Goal: Use online tool/utility: Utilize a website feature to perform a specific function

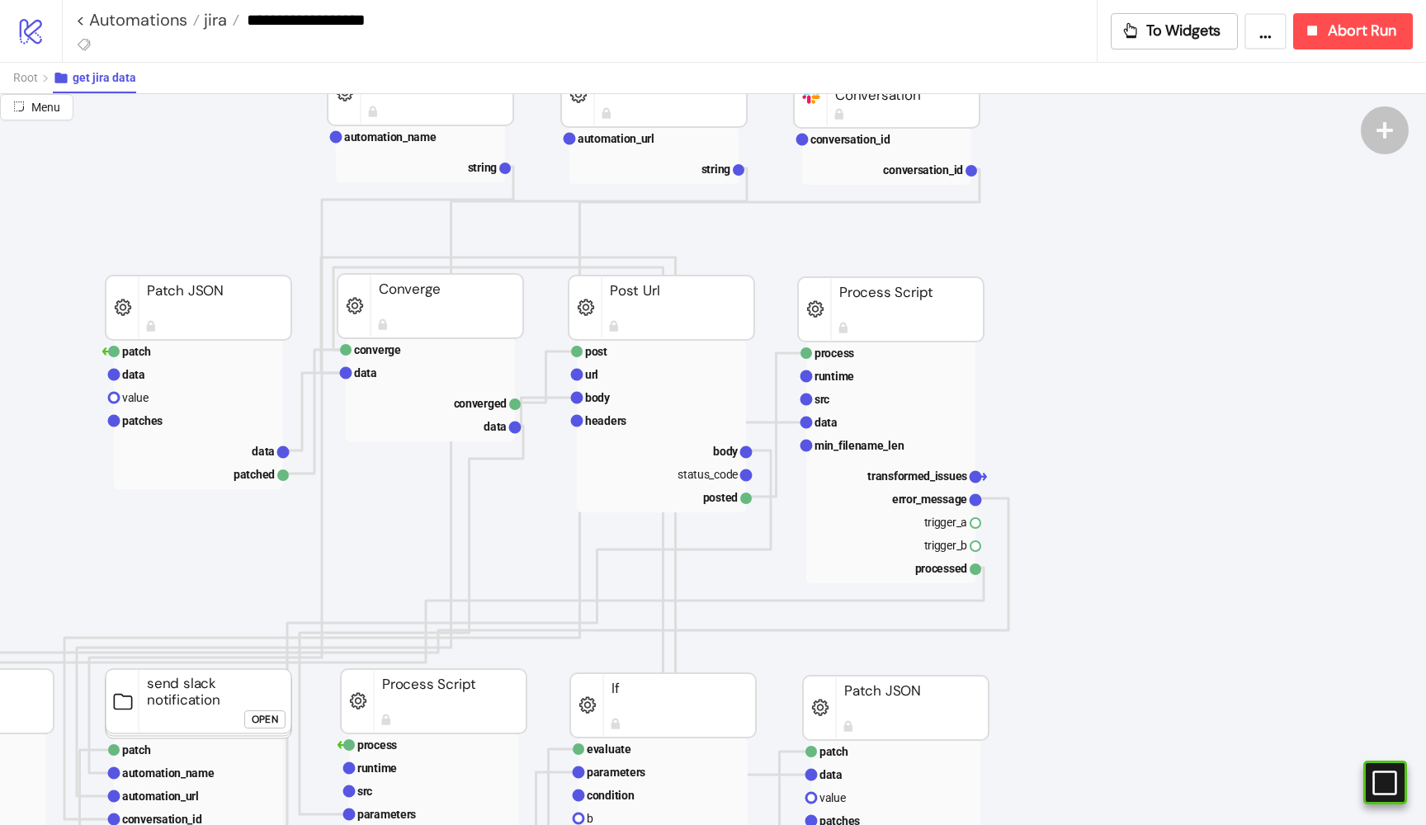
scroll to position [136, 341]
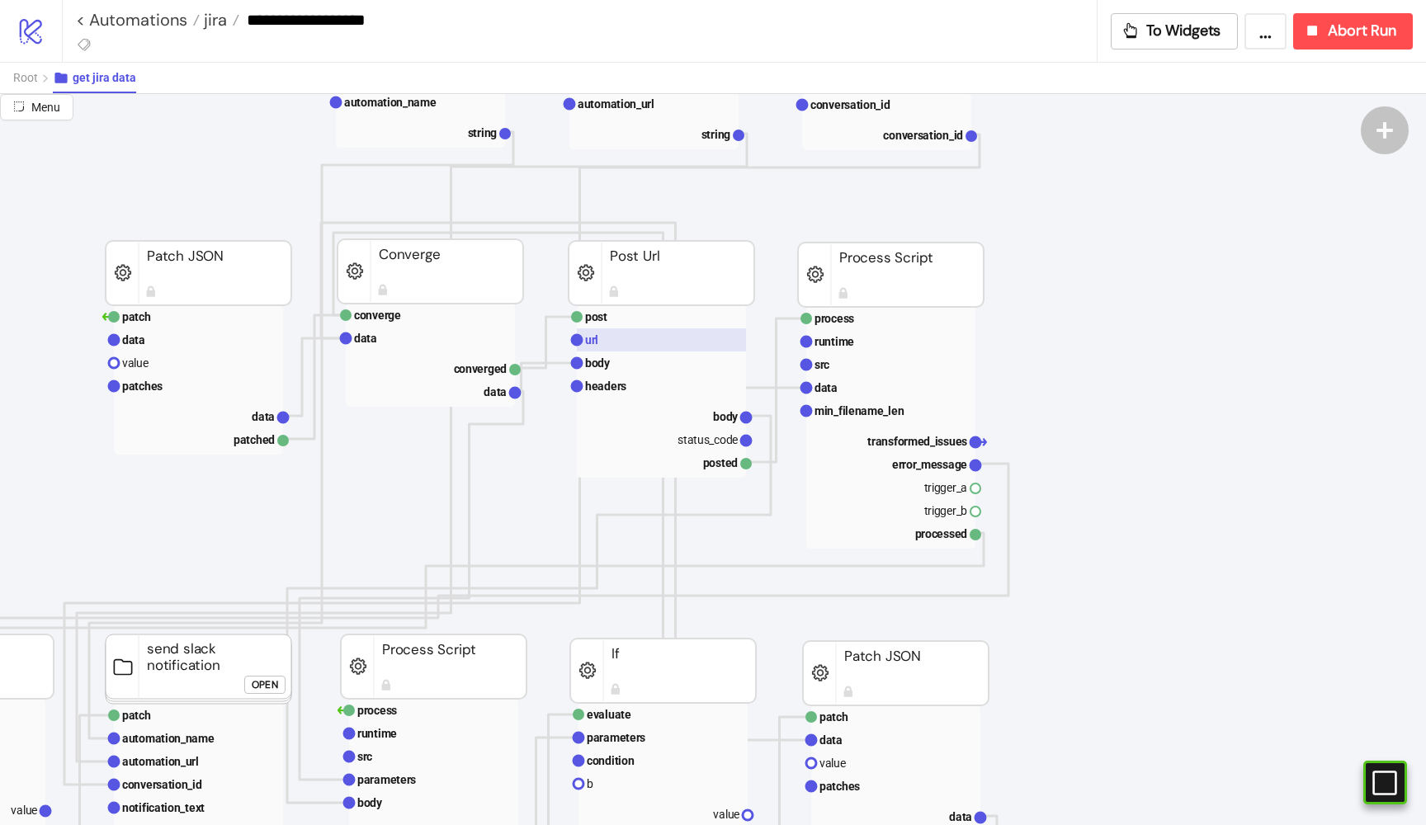
click at [635, 337] on rect at bounding box center [661, 339] width 169 height 23
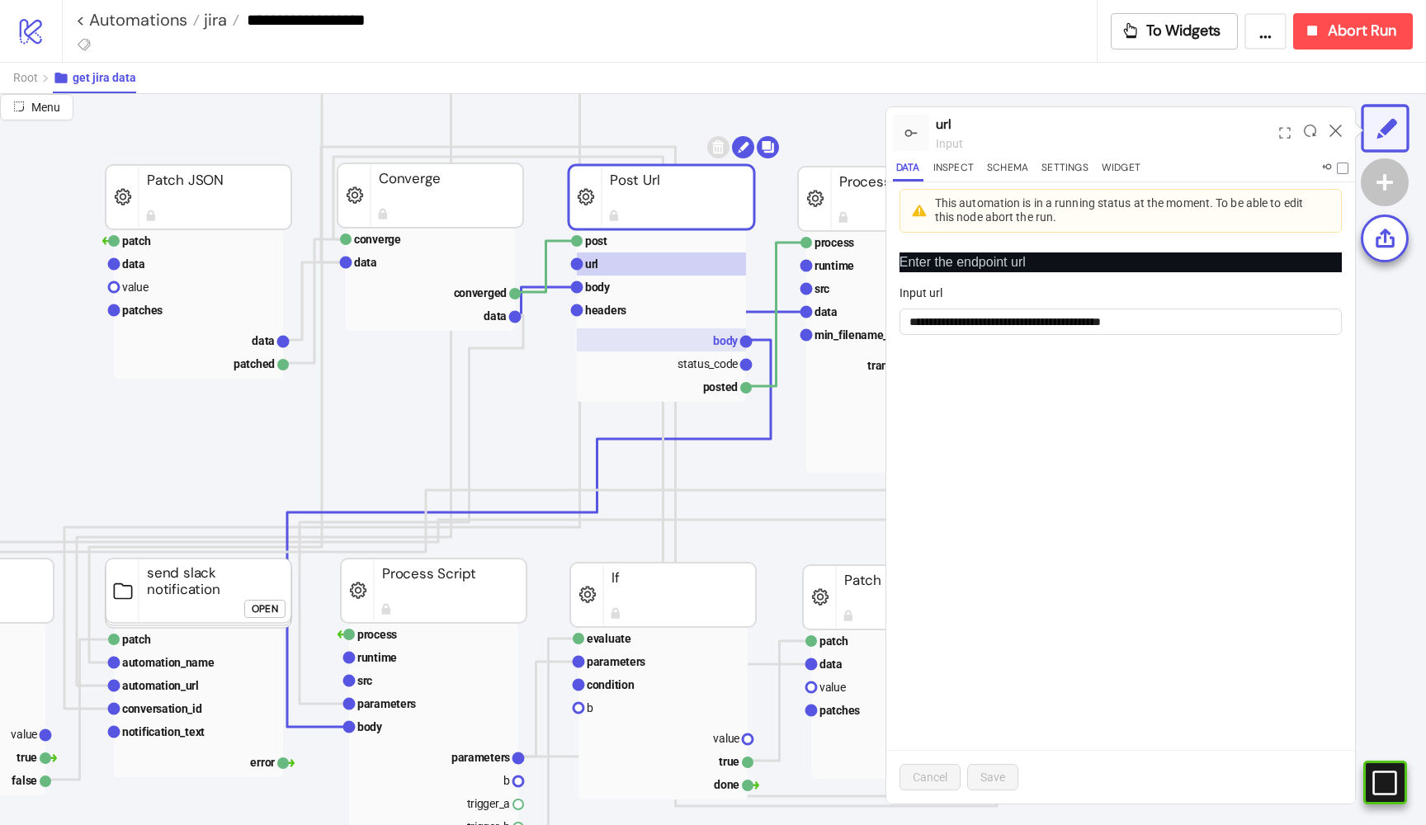
scroll to position [213, 339]
click at [634, 288] on rect at bounding box center [663, 286] width 169 height 23
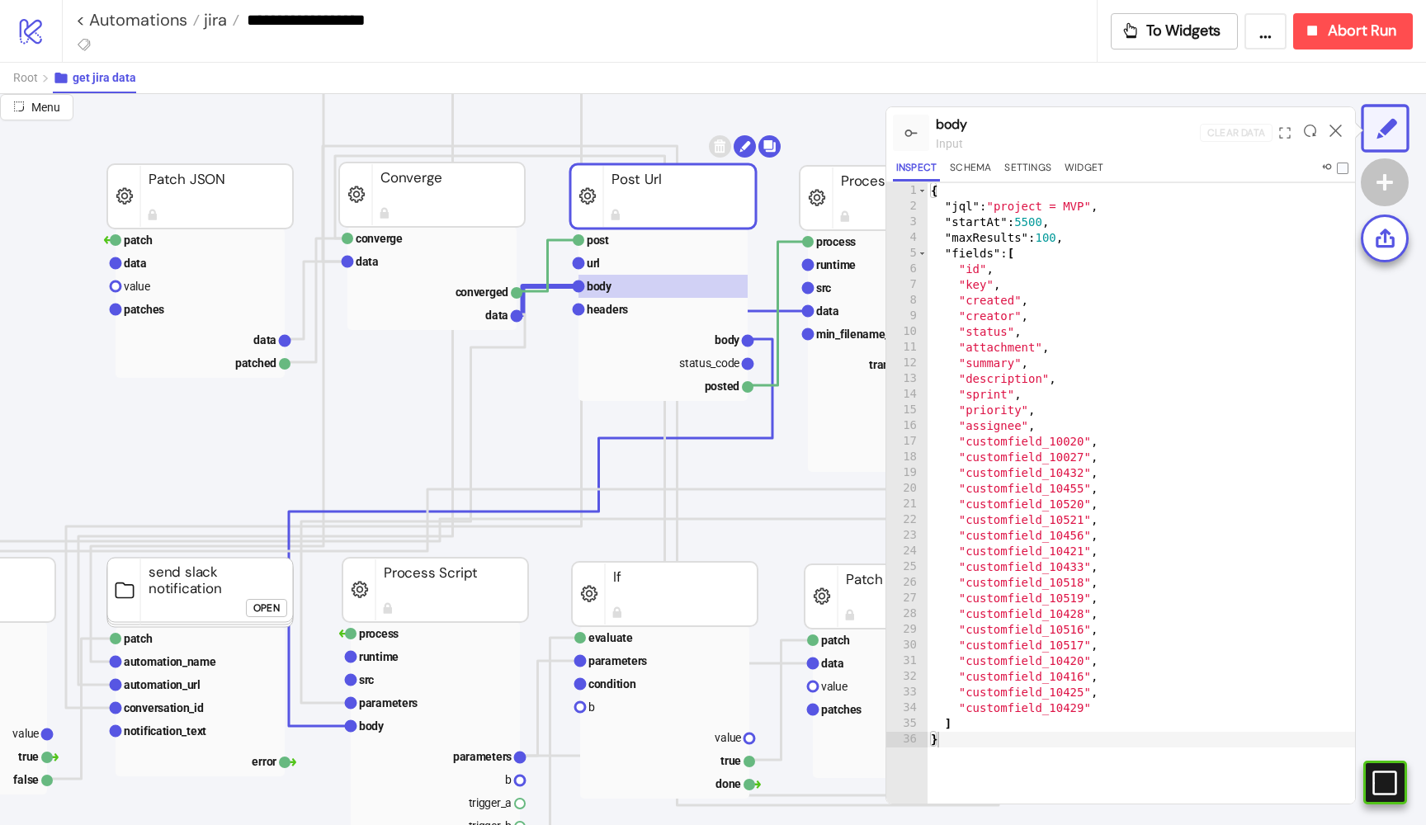
scroll to position [40, 0]
click at [628, 262] on rect at bounding box center [663, 263] width 169 height 23
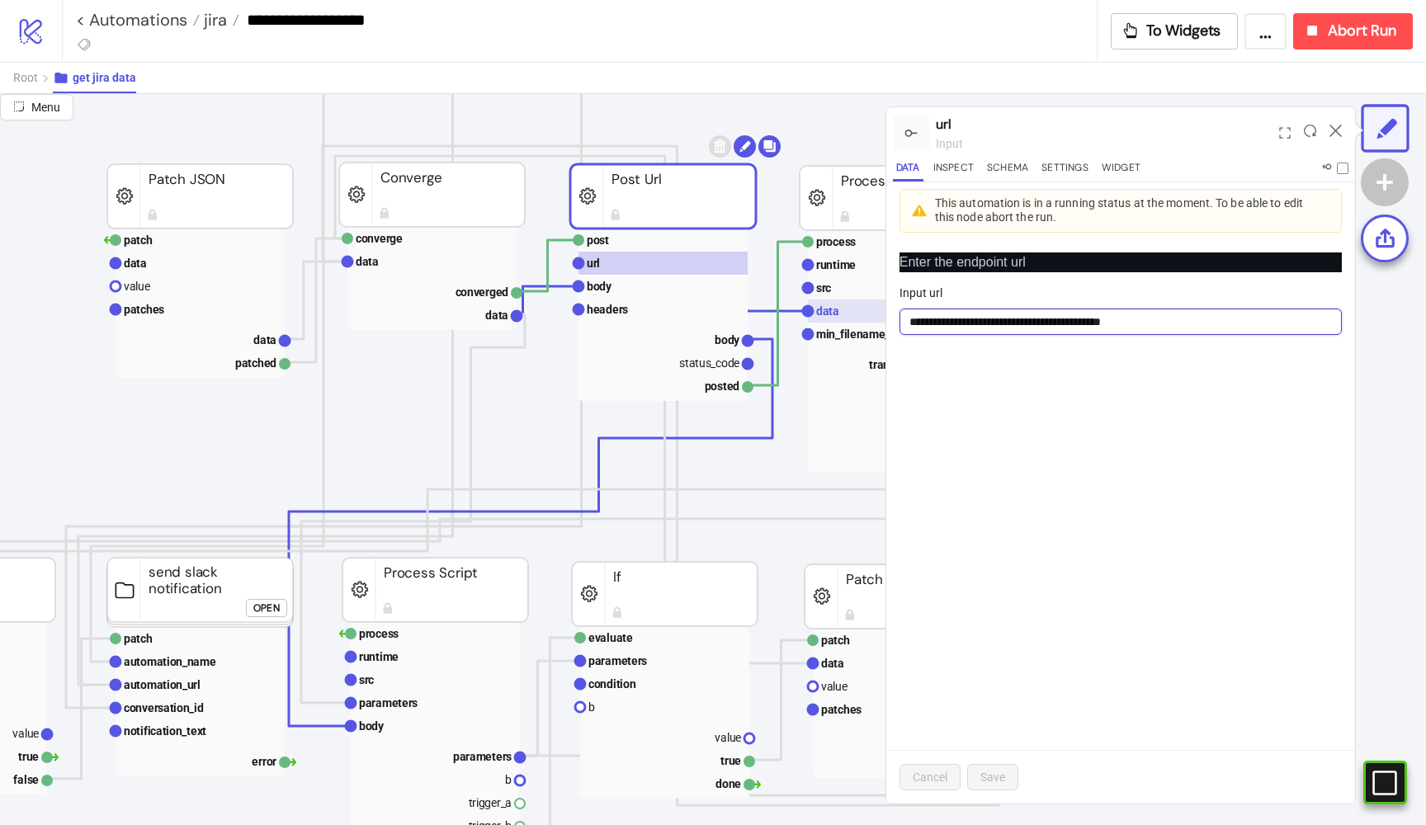
drag, startPoint x: 1155, startPoint y: 316, endPoint x: 879, endPoint y: 316, distance: 275.6
click at [879, 316] on div "**********" at bounding box center [713, 459] width 1426 height 731
click at [651, 293] on rect at bounding box center [663, 286] width 169 height 23
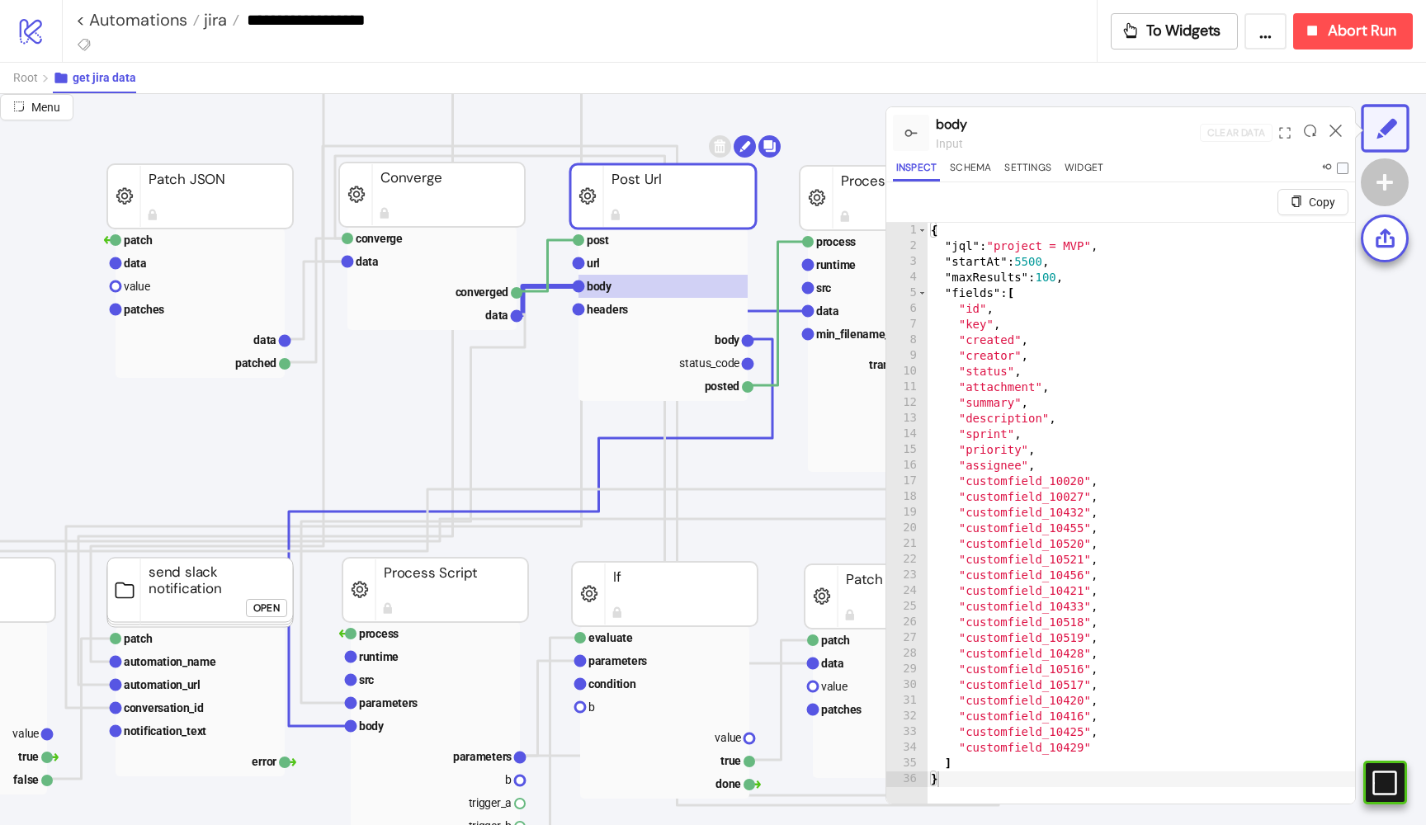
scroll to position [0, 0]
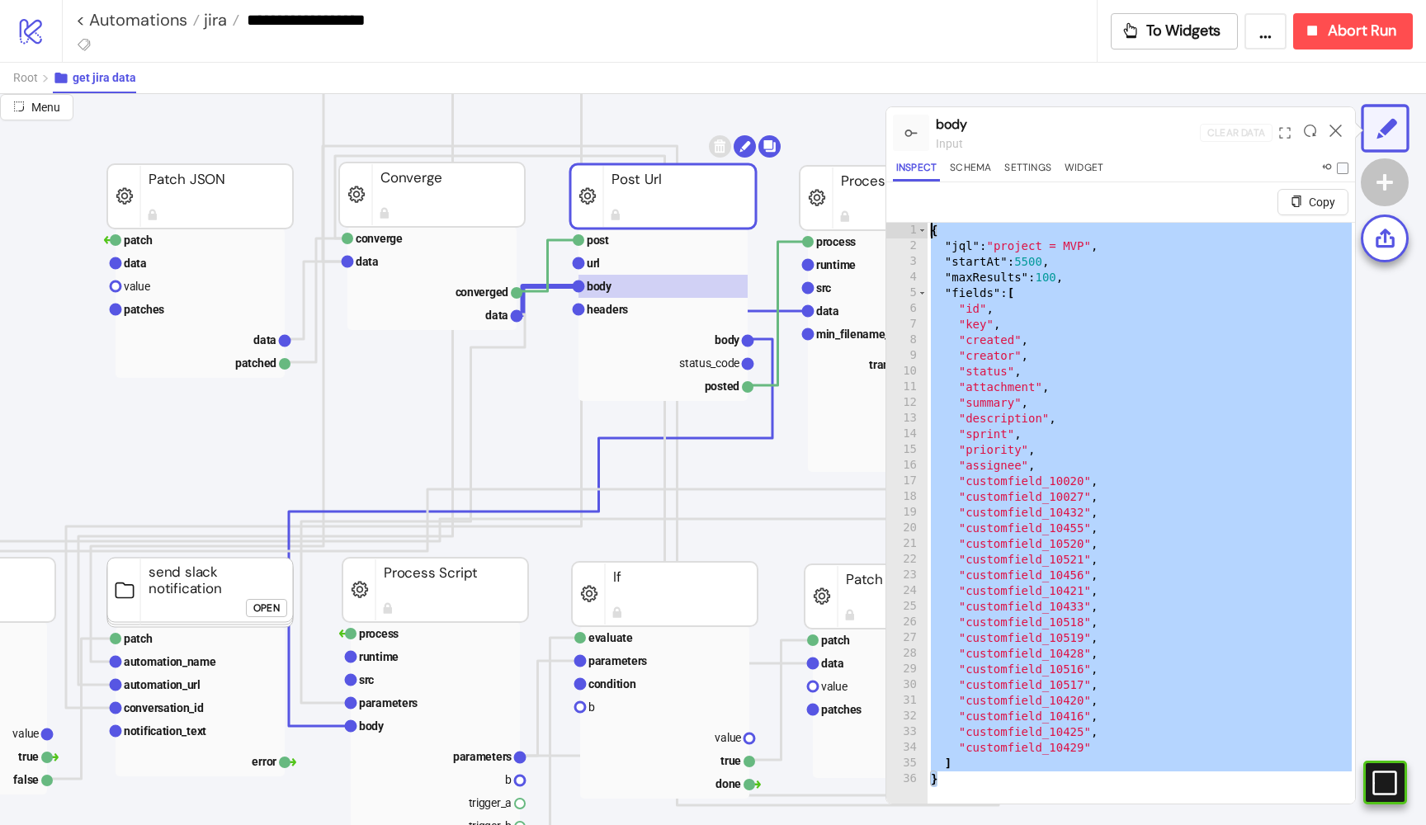
drag, startPoint x: 959, startPoint y: 777, endPoint x: 927, endPoint y: 226, distance: 552.2
click at [927, 226] on div "* 1 2 3 4 5 6 7 8 9 10 11 12 13 14 15 16 17 18 19 20 21 22 23 24 25 26 27 28 29…" at bounding box center [1120, 532] width 469 height 621
type textarea "**********"
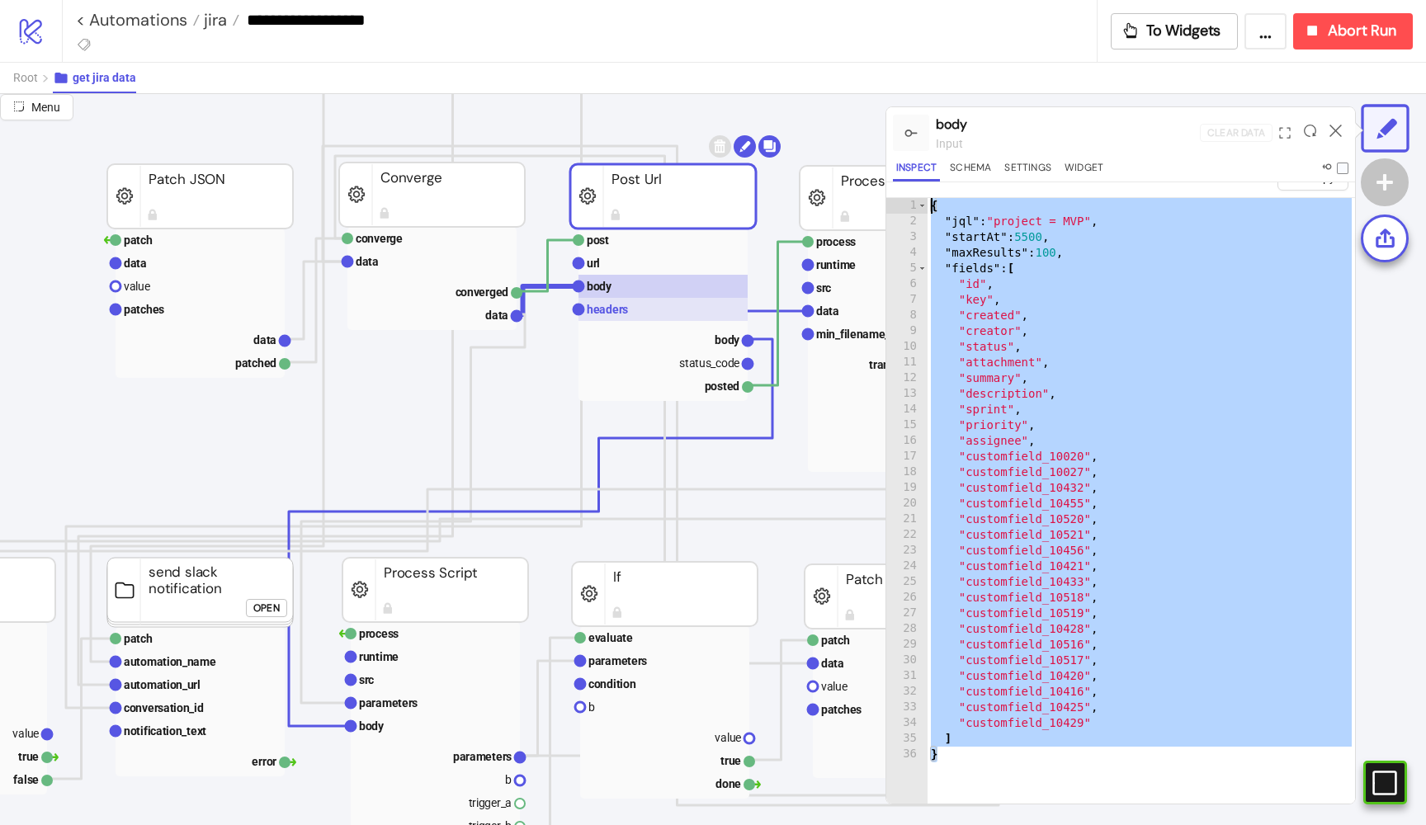
click at [608, 310] on text "headers" at bounding box center [607, 309] width 41 height 13
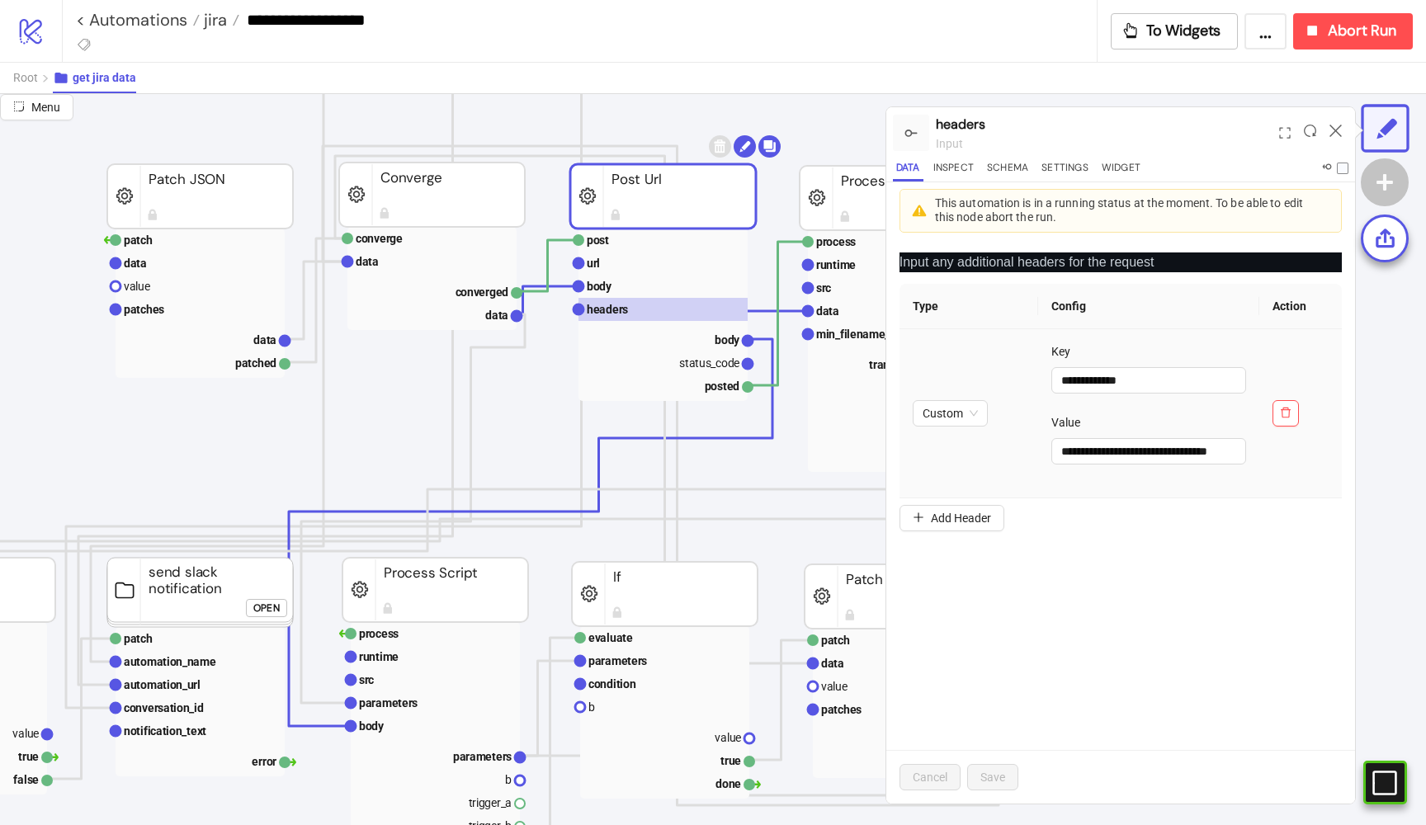
scroll to position [0, 0]
click at [960, 169] on button "Inspect" at bounding box center [953, 170] width 47 height 22
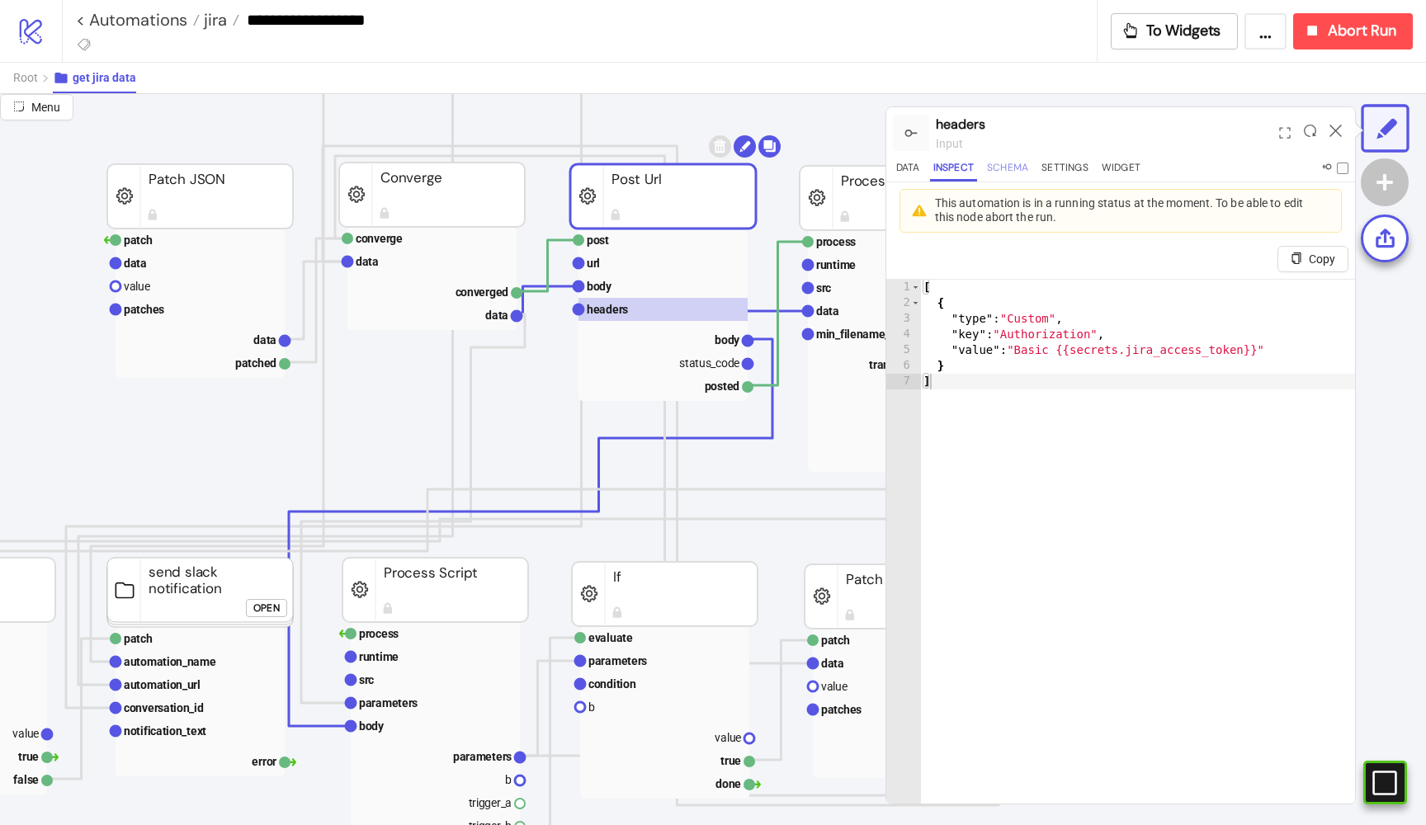
click at [1010, 169] on button "Schema" at bounding box center [1008, 170] width 48 height 22
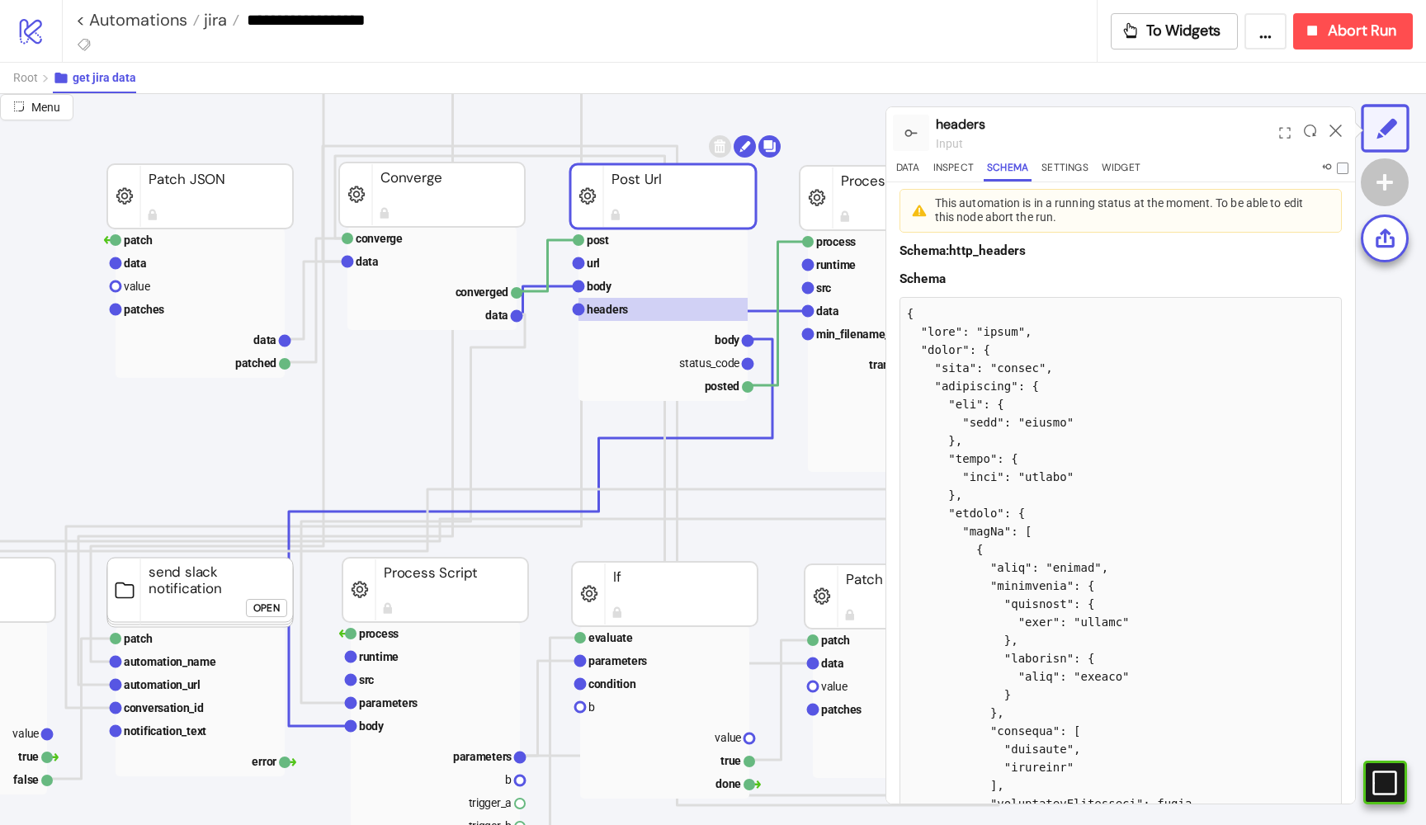
scroll to position [35, 0]
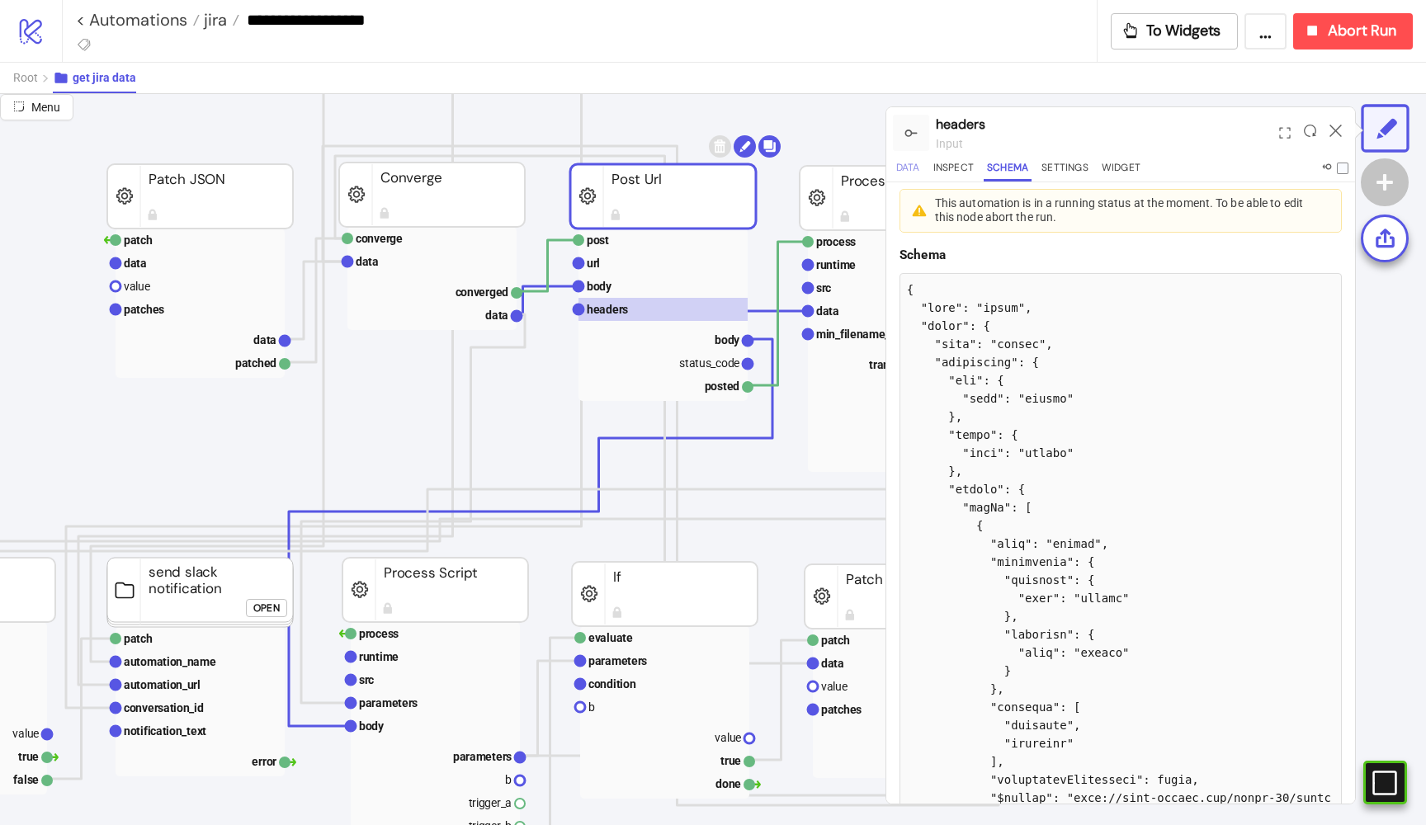
click at [906, 168] on button "Data" at bounding box center [908, 170] width 31 height 22
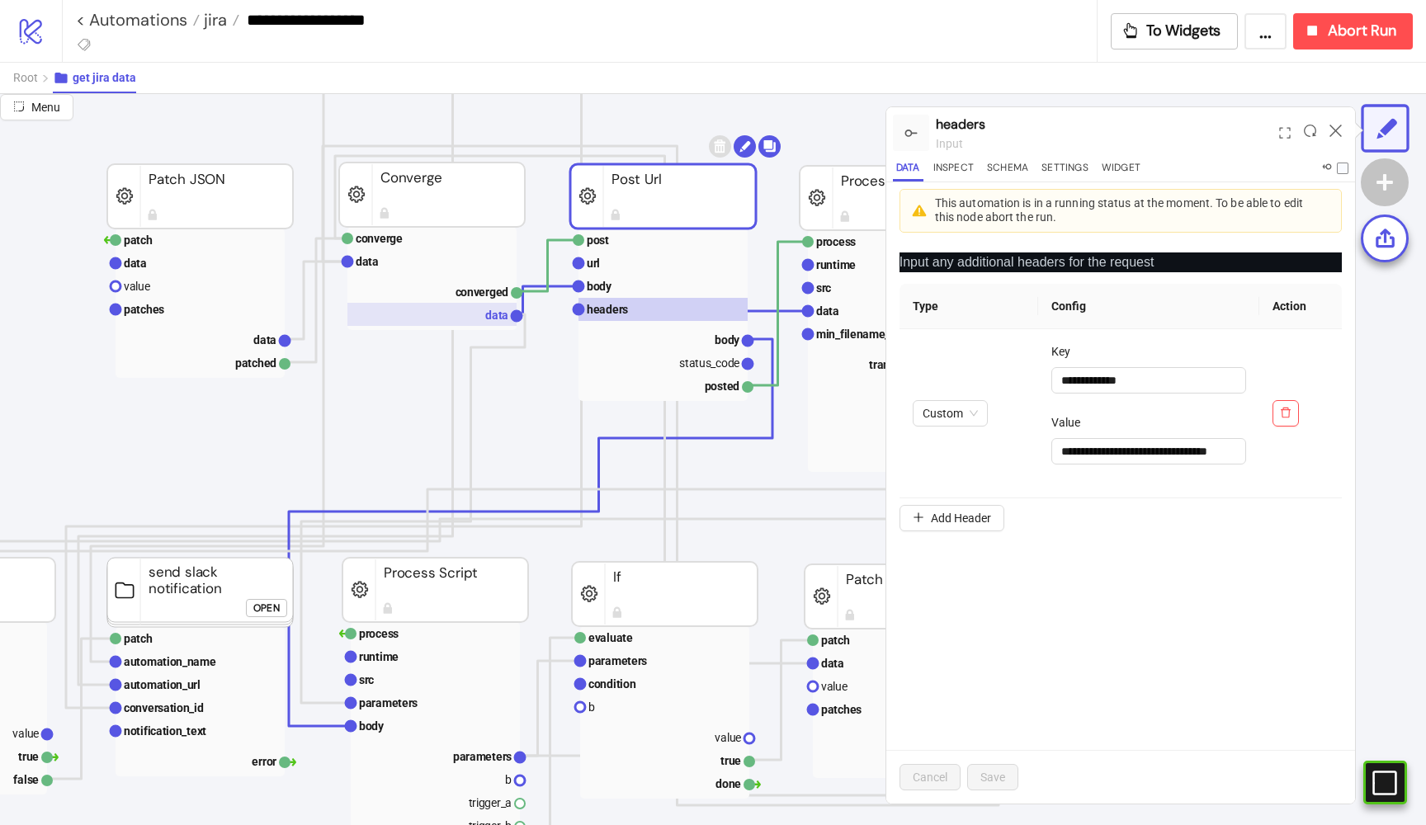
click at [480, 307] on rect at bounding box center [431, 314] width 169 height 23
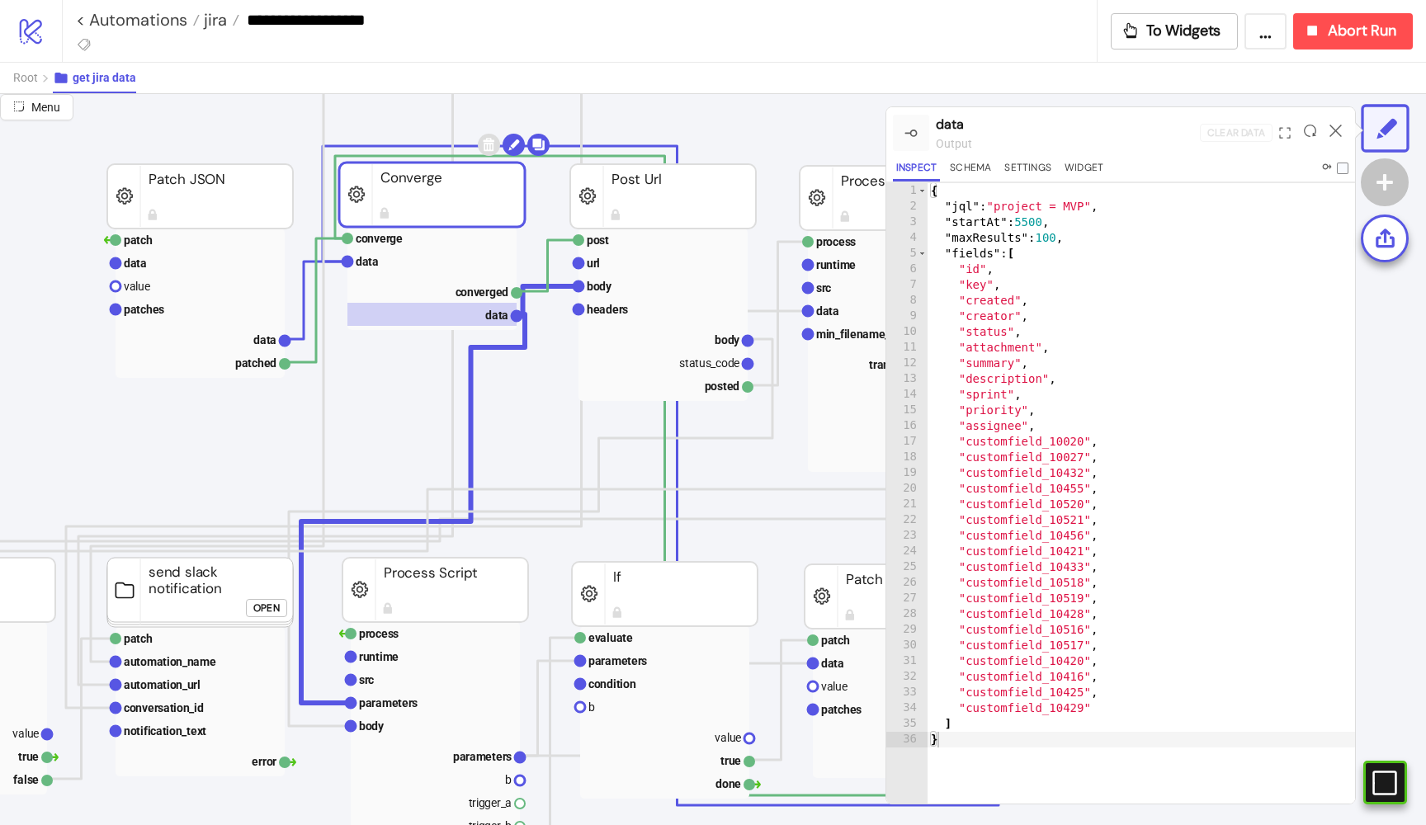
scroll to position [40, 0]
click at [440, 286] on rect at bounding box center [431, 291] width 169 height 23
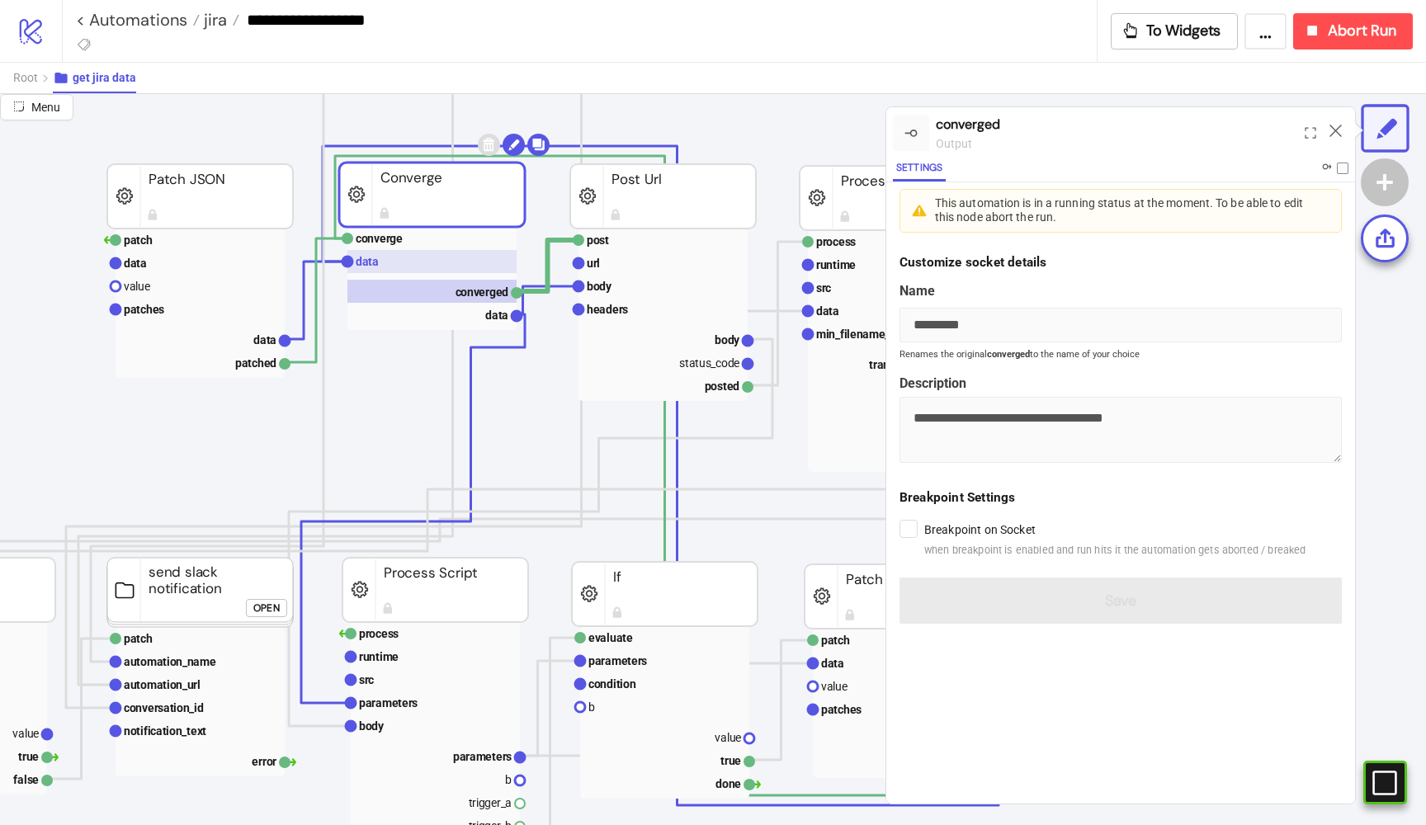
click at [375, 262] on text "data" at bounding box center [367, 261] width 23 height 13
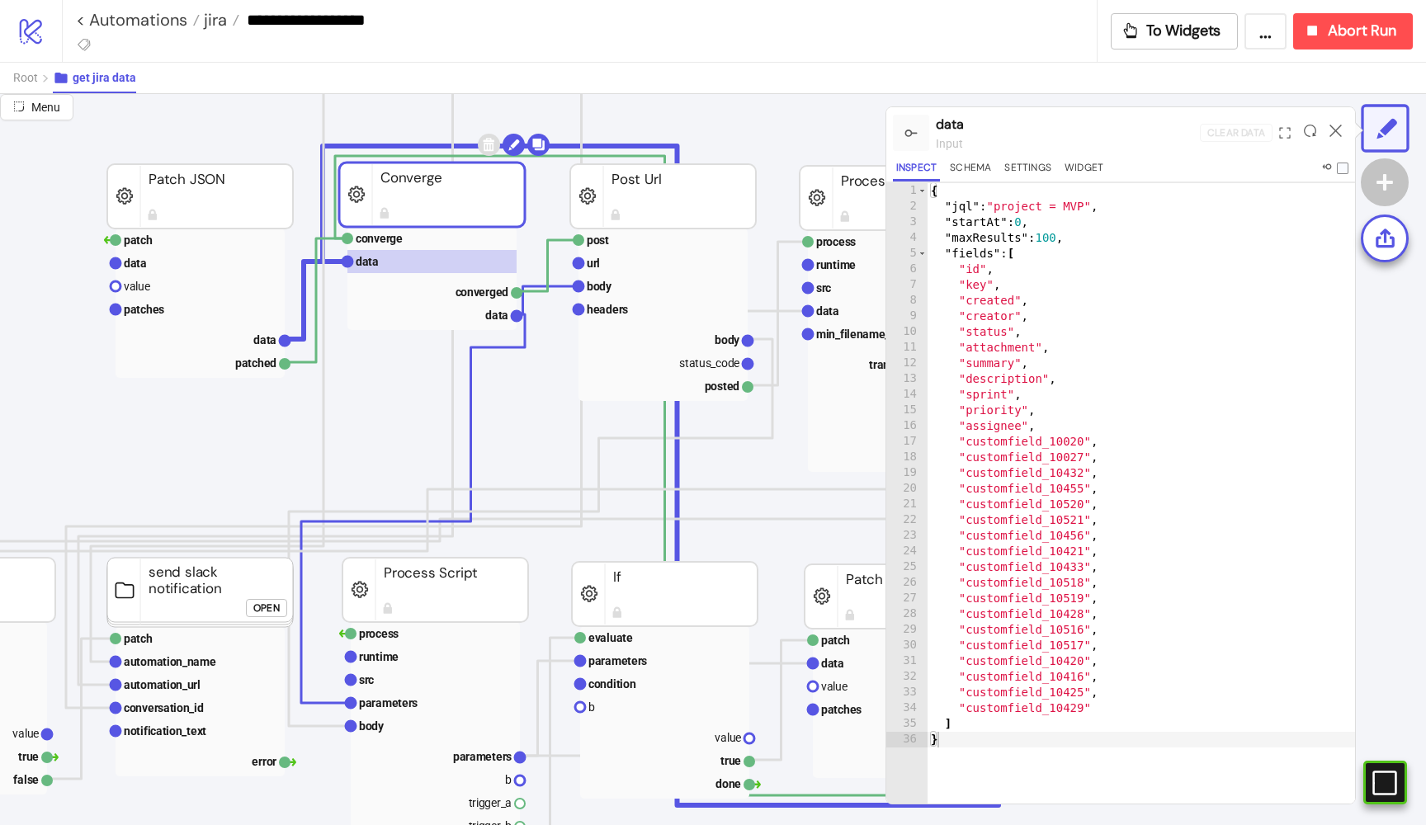
click at [1157, 496] on div "{ "jql" : "project = MVP" , "startAt" : 0 , "maxResults" : 100 , "fields" : [ "…" at bounding box center [1141, 510] width 427 height 654
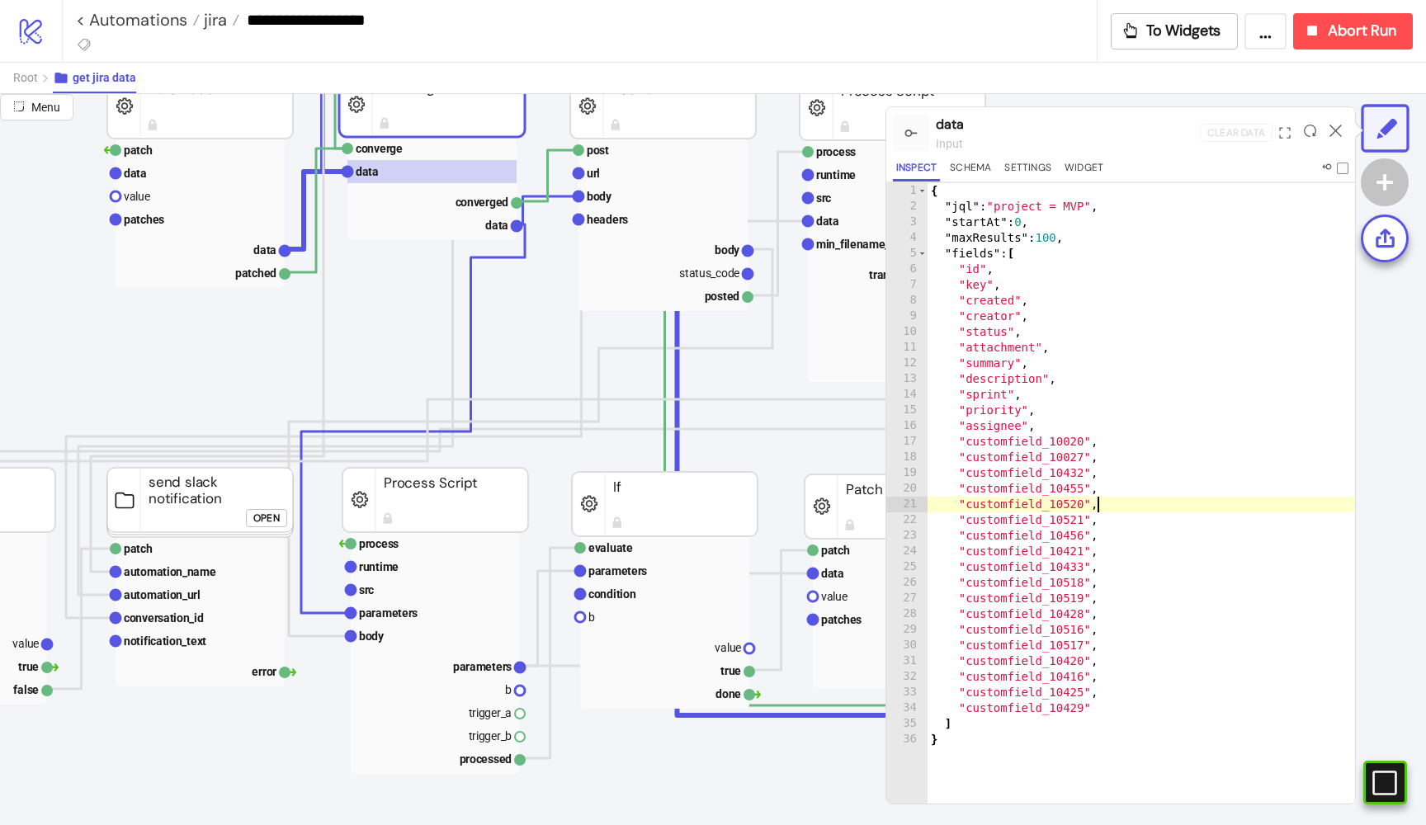
scroll to position [304, 342]
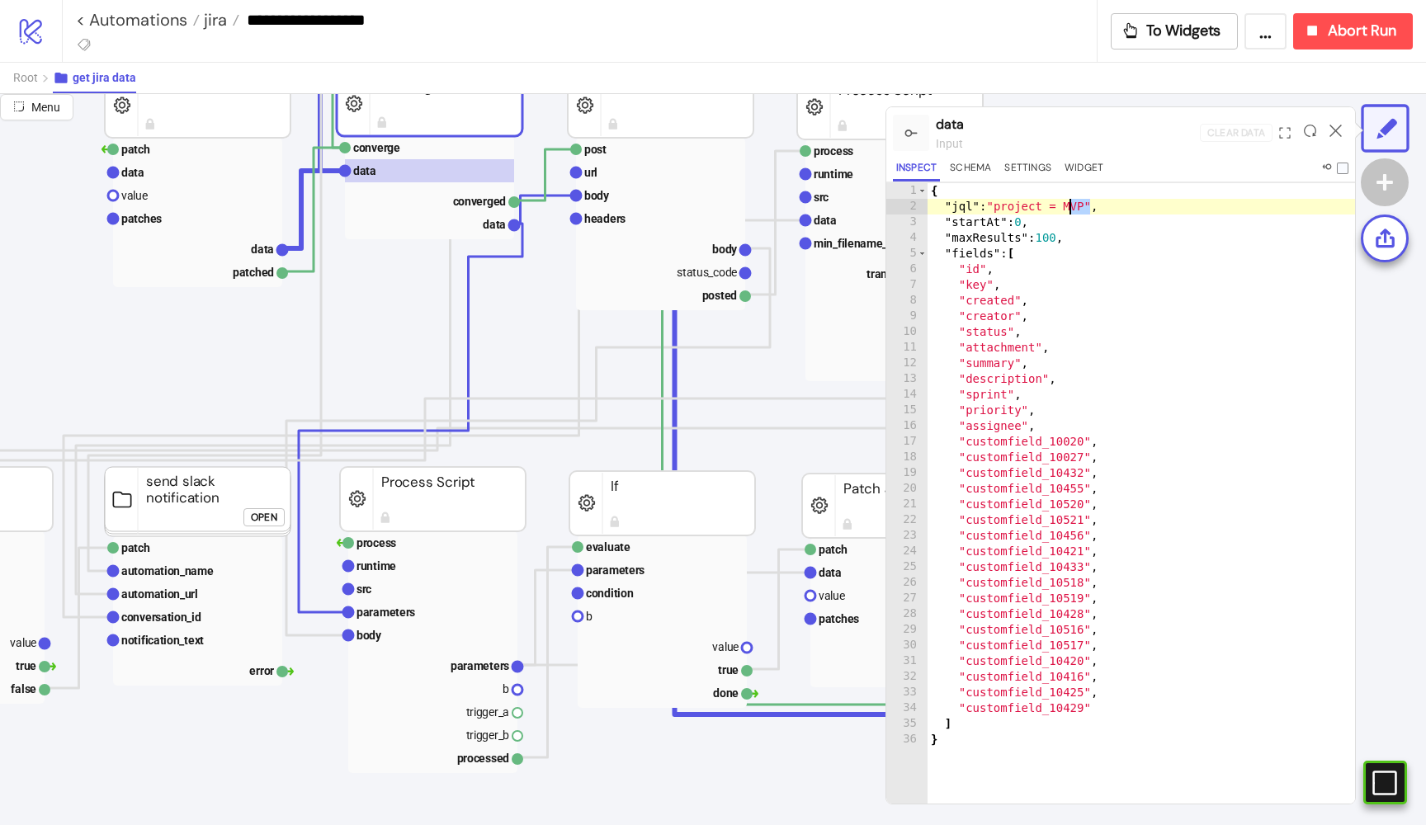
drag, startPoint x: 1089, startPoint y: 205, endPoint x: 1069, endPoint y: 204, distance: 19.9
click at [1069, 204] on div "{ "jql" : "project = MVP" , "startAt" : 0 , "maxResults" : 100 , "fields" : [ "…" at bounding box center [1141, 510] width 427 height 654
type textarea "**********"
